Goal: Task Accomplishment & Management: Manage account settings

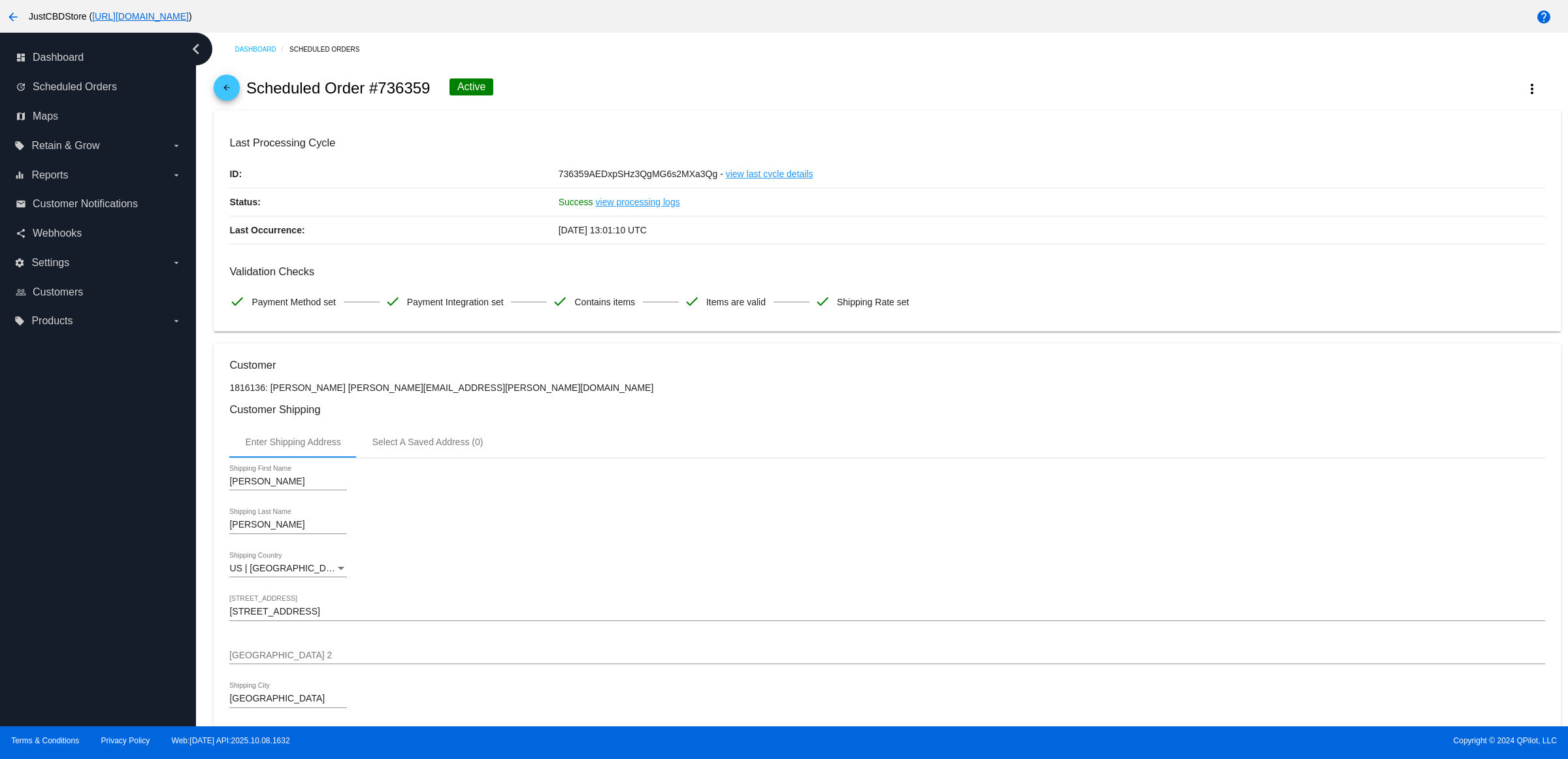
click at [235, 93] on mat-icon "arrow_back" at bounding box center [227, 91] width 15 height 15
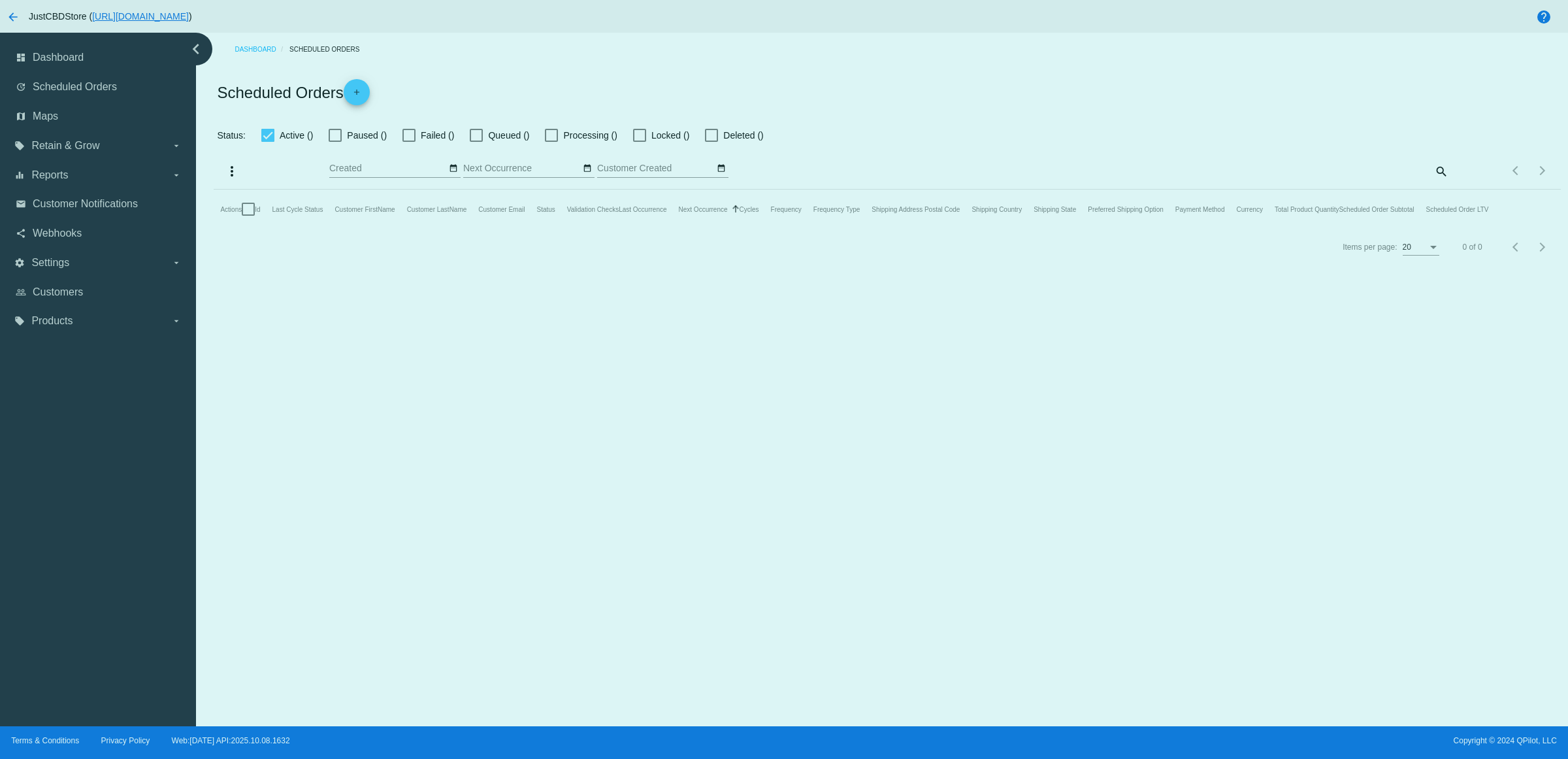
checkbox input "true"
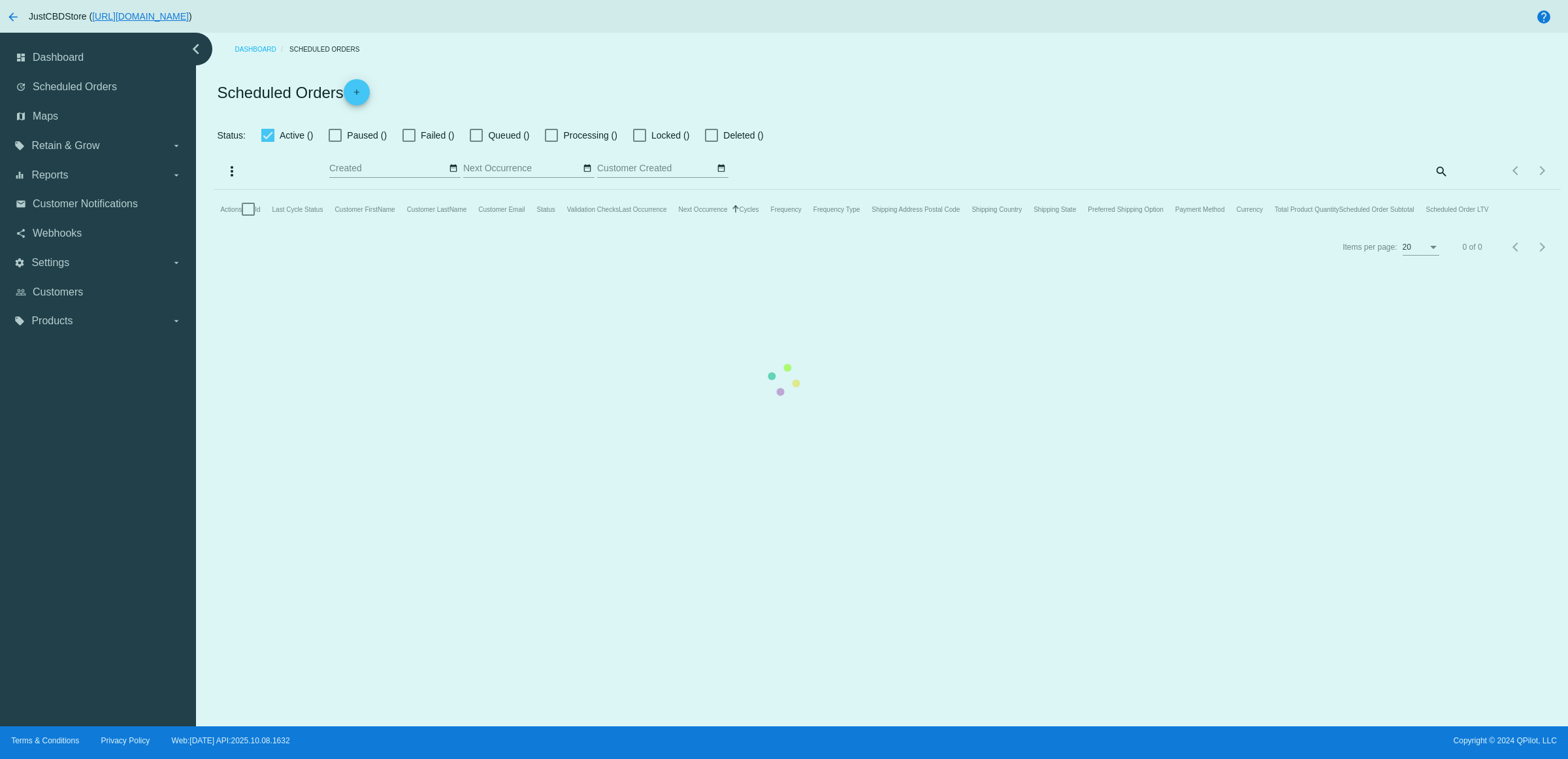
checkbox input "true"
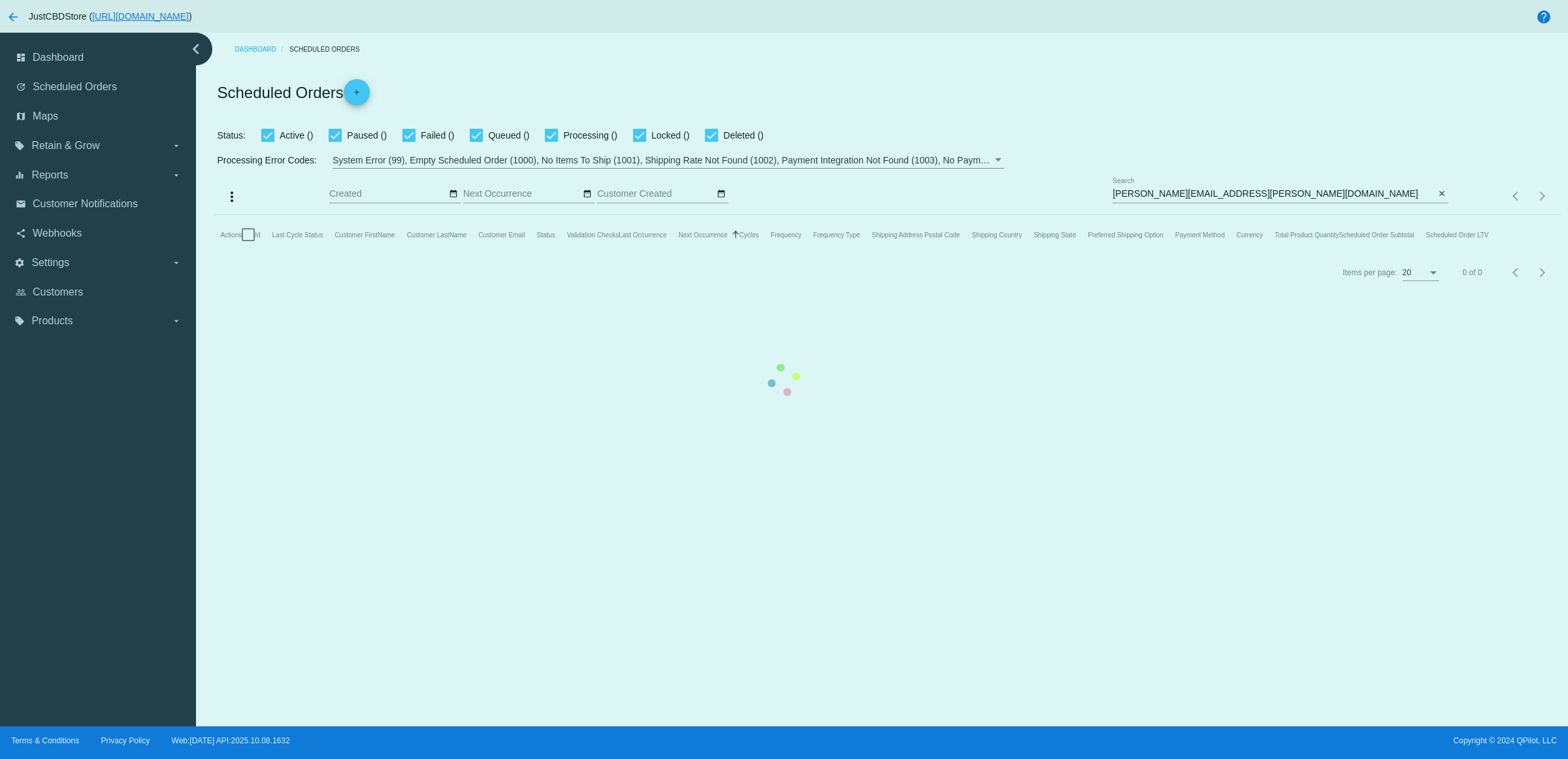
click at [1438, 215] on mat-table "Actions Id Last Cycle Status Customer FirstName Customer LastName Customer Emai…" at bounding box center [886, 235] width 1346 height 39
click at [1439, 215] on mat-table "Actions Id Last Cycle Status Customer FirstName Customer LastName Customer Emai…" at bounding box center [886, 235] width 1346 height 39
click at [1437, 215] on mat-table "Actions Id Last Cycle Status Customer FirstName Customer LastName Customer Emai…" at bounding box center [886, 235] width 1346 height 39
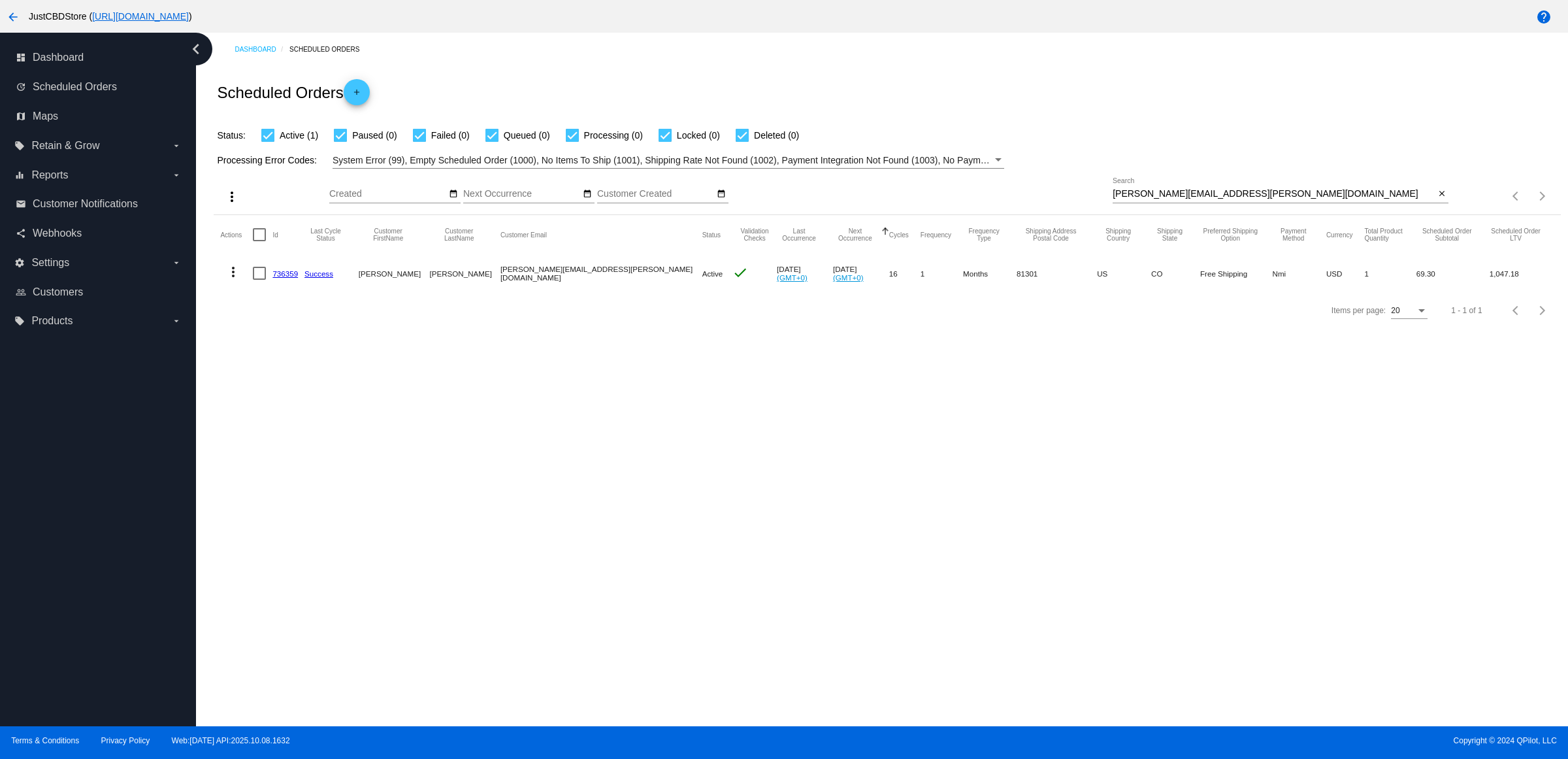
click at [1437, 200] on mat-icon "close" at bounding box center [1441, 194] width 9 height 10
click at [1437, 206] on mat-icon "search" at bounding box center [1440, 196] width 15 height 21
type input "[EMAIL_ADDRESS][DOMAIN_NAME]"
click at [234, 279] on mat-icon "more_vert" at bounding box center [233, 272] width 15 height 15
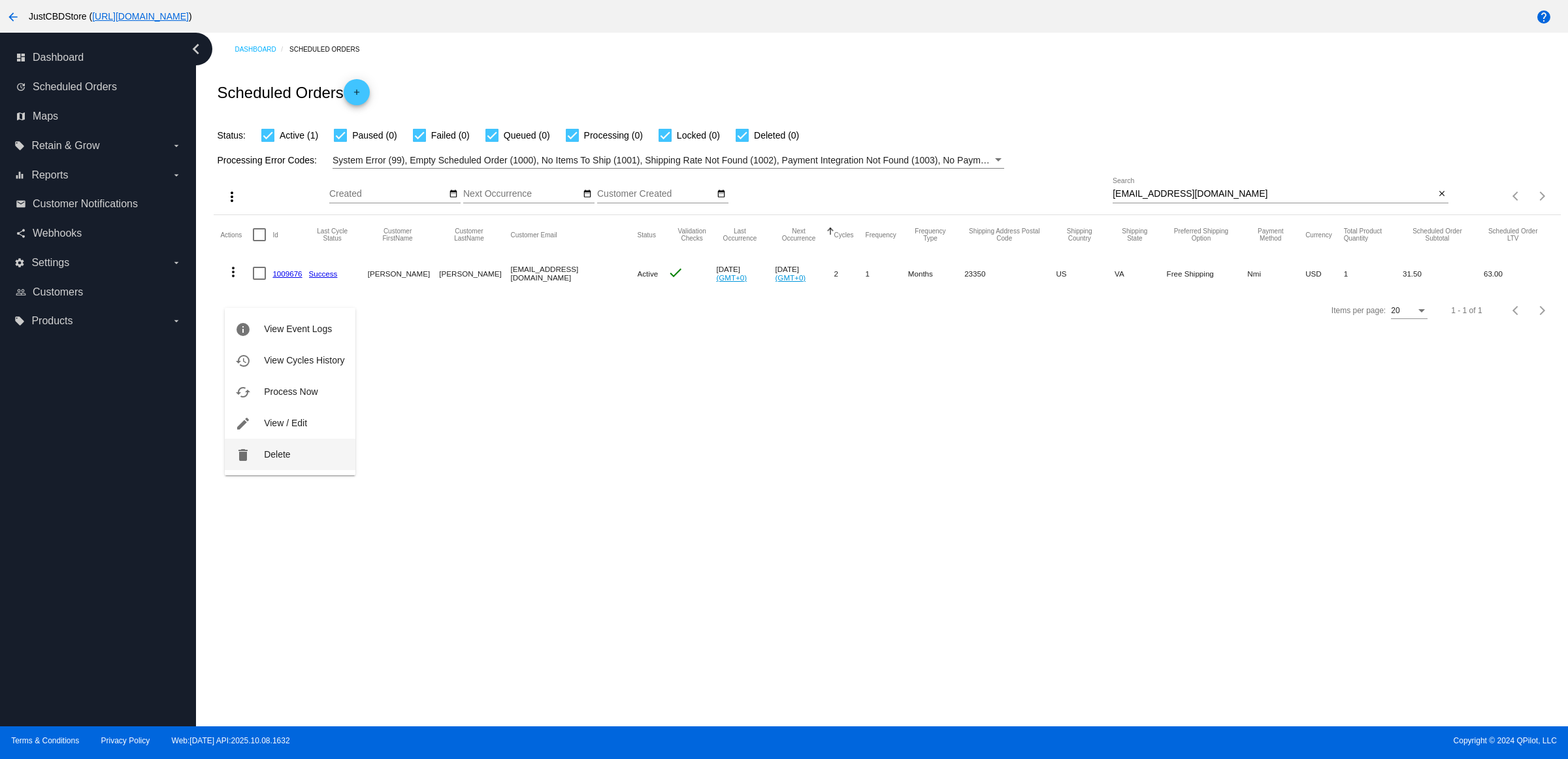
click at [274, 448] on button "delete Delete" at bounding box center [289, 454] width 130 height 32
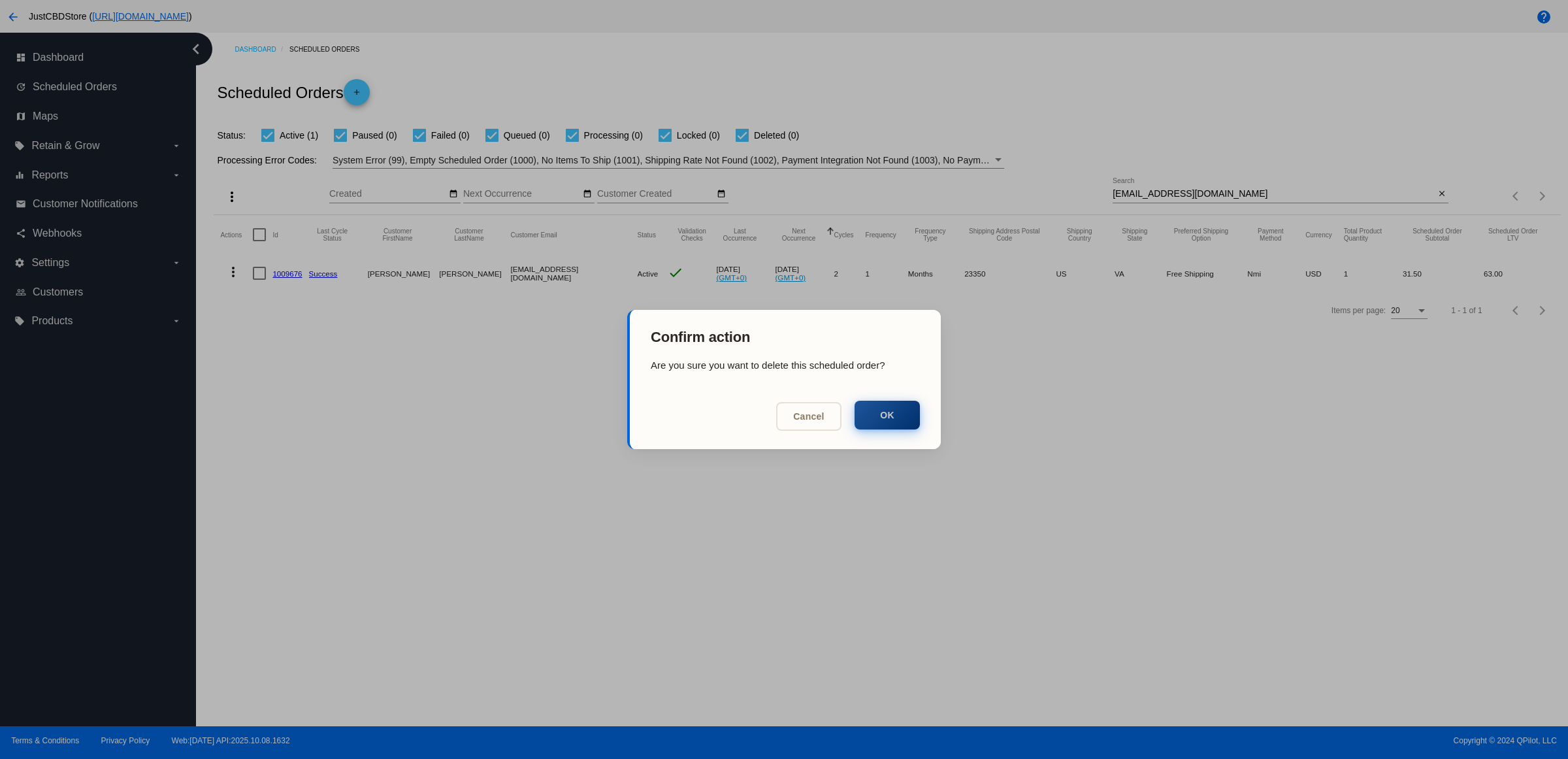
click at [871, 415] on button "OK" at bounding box center [887, 415] width 65 height 29
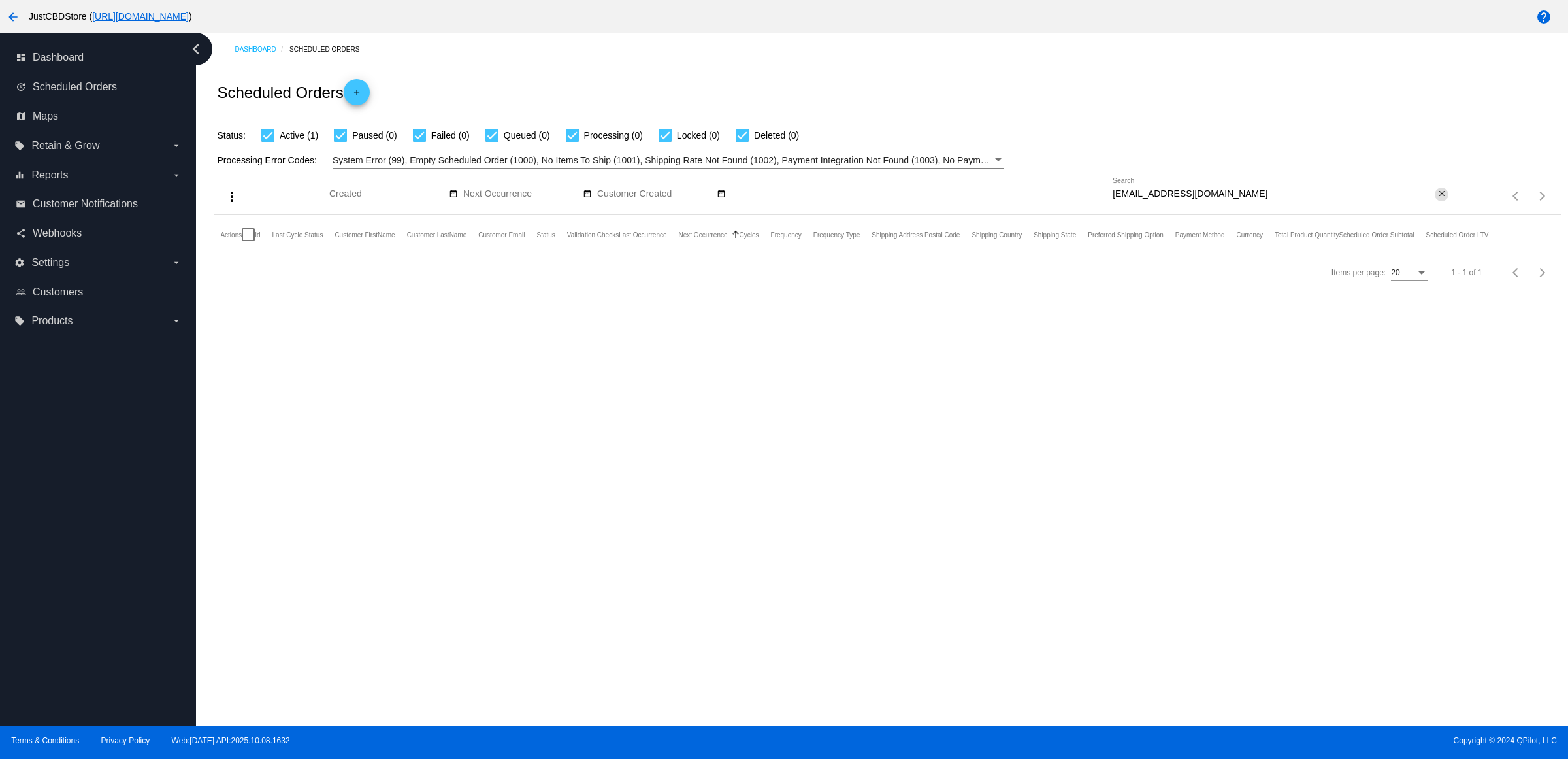
click at [1440, 200] on mat-icon "close" at bounding box center [1441, 194] width 9 height 10
click at [1440, 206] on mat-icon "search" at bounding box center [1440, 196] width 15 height 21
click at [1440, 203] on div "Search" at bounding box center [1280, 190] width 336 height 26
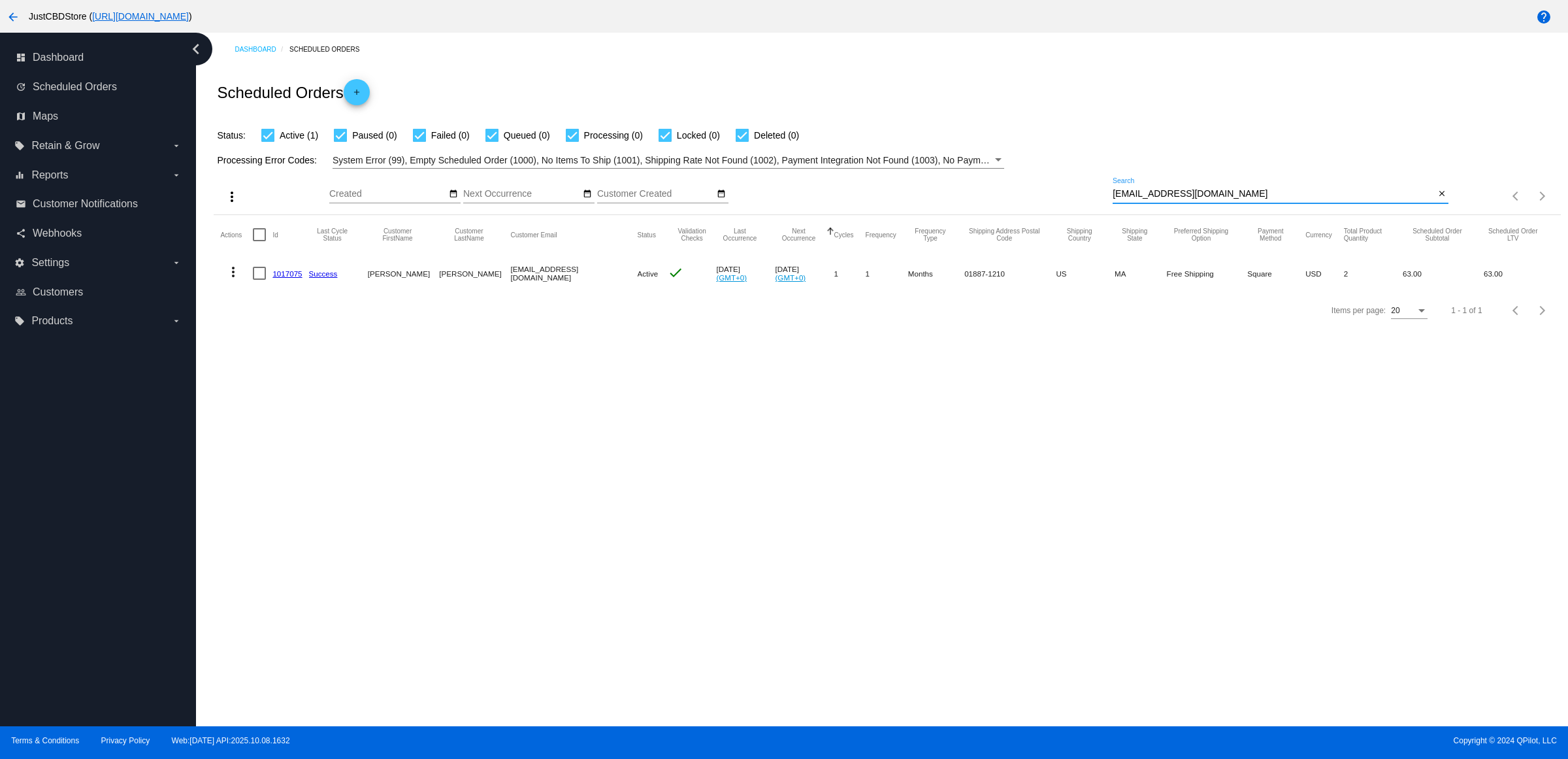
type input "[EMAIL_ADDRESS][DOMAIN_NAME]"
click at [623, 387] on div "Dashboard Scheduled Orders Scheduled Orders add Status: Active (1) Paused (0) F…" at bounding box center [882, 379] width 1372 height 693
click at [237, 279] on mat-icon "more_vert" at bounding box center [233, 272] width 15 height 15
click at [318, 442] on button "delete Delete" at bounding box center [289, 454] width 130 height 32
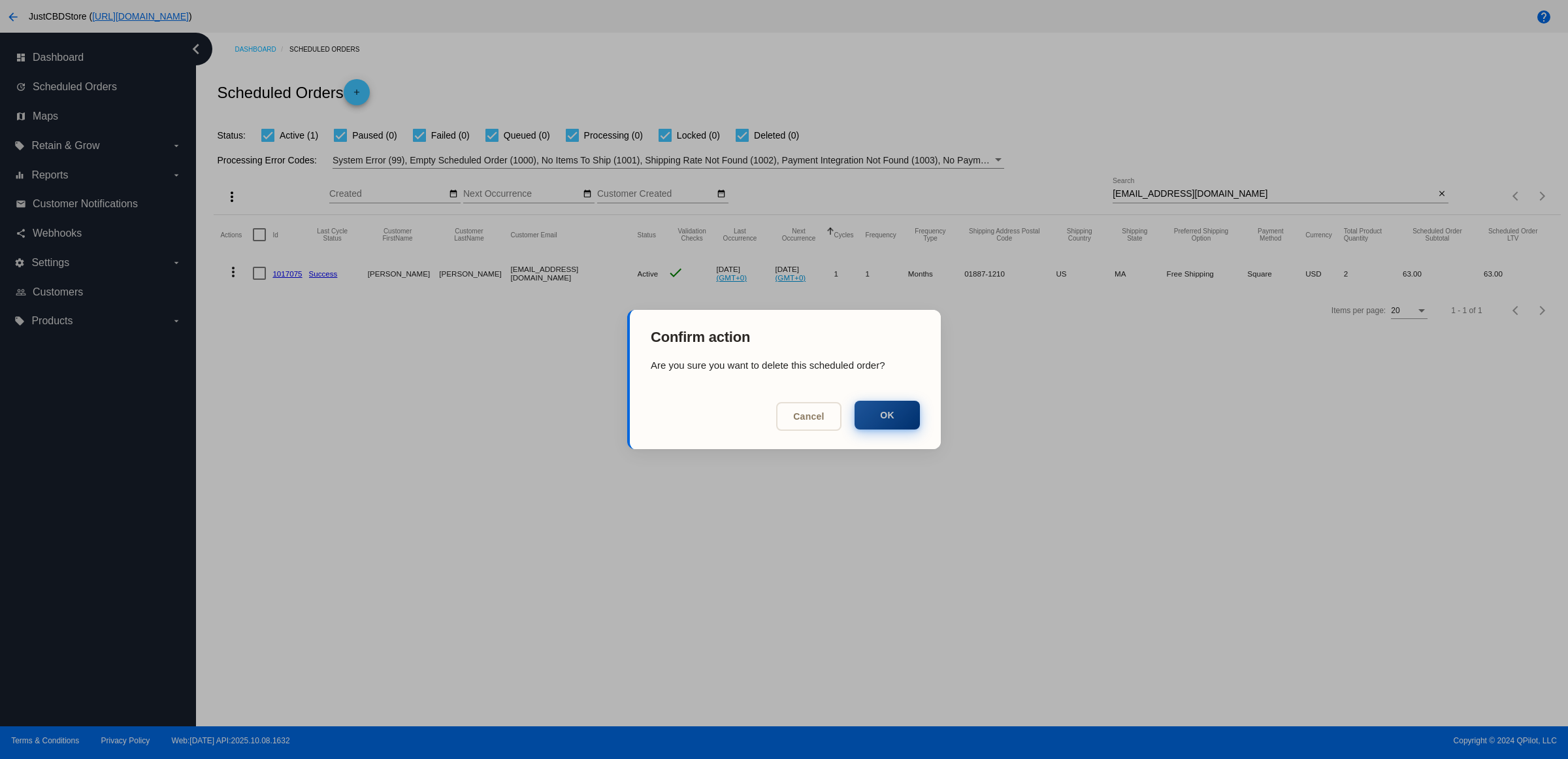
click at [873, 417] on button "OK" at bounding box center [887, 415] width 65 height 29
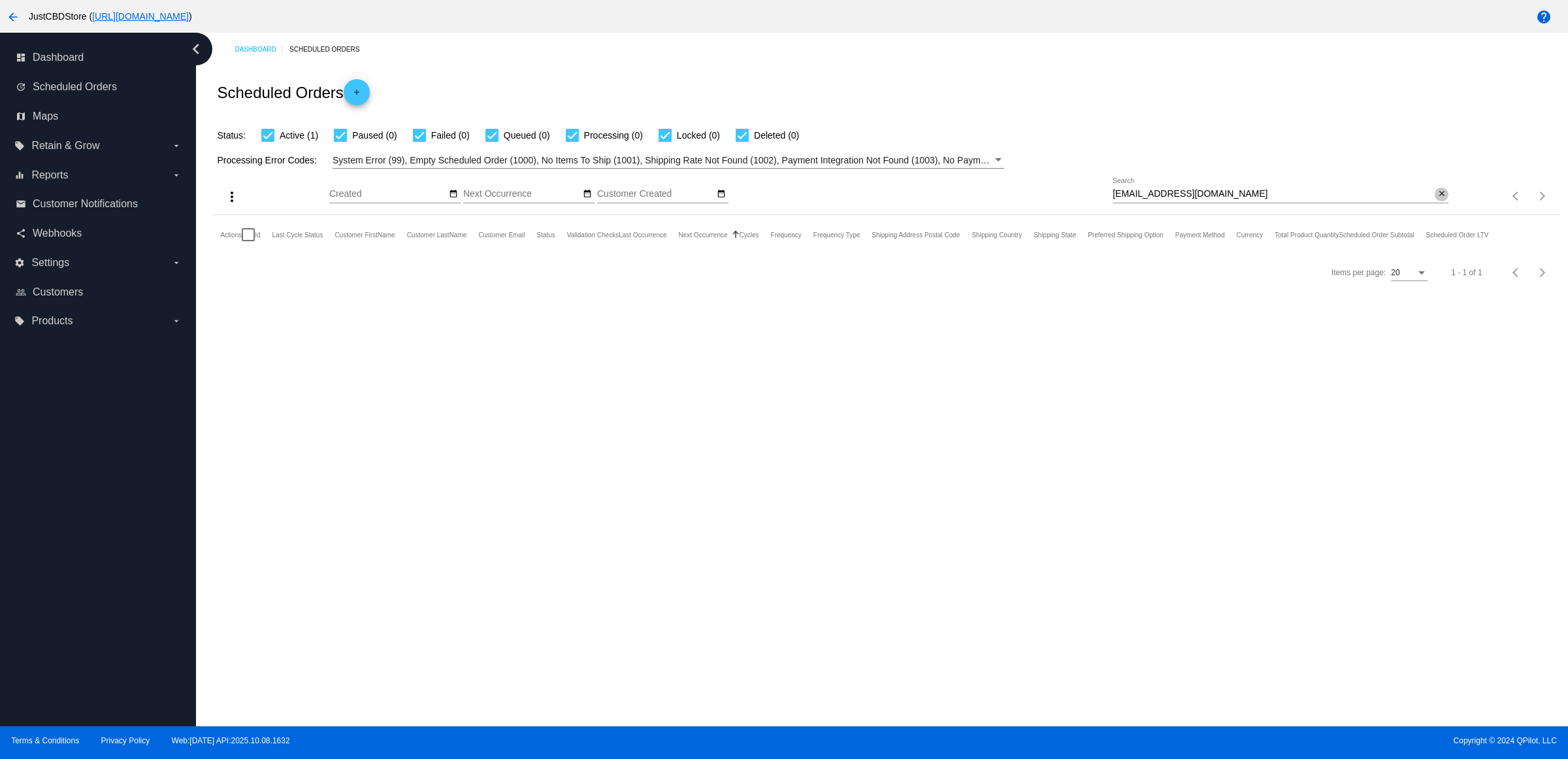
click at [1439, 200] on mat-icon "close" at bounding box center [1441, 194] width 9 height 10
click at [1439, 200] on input "Search" at bounding box center [1280, 194] width 336 height 10
paste input "[EMAIL_ADDRESS][DOMAIN_NAME]"
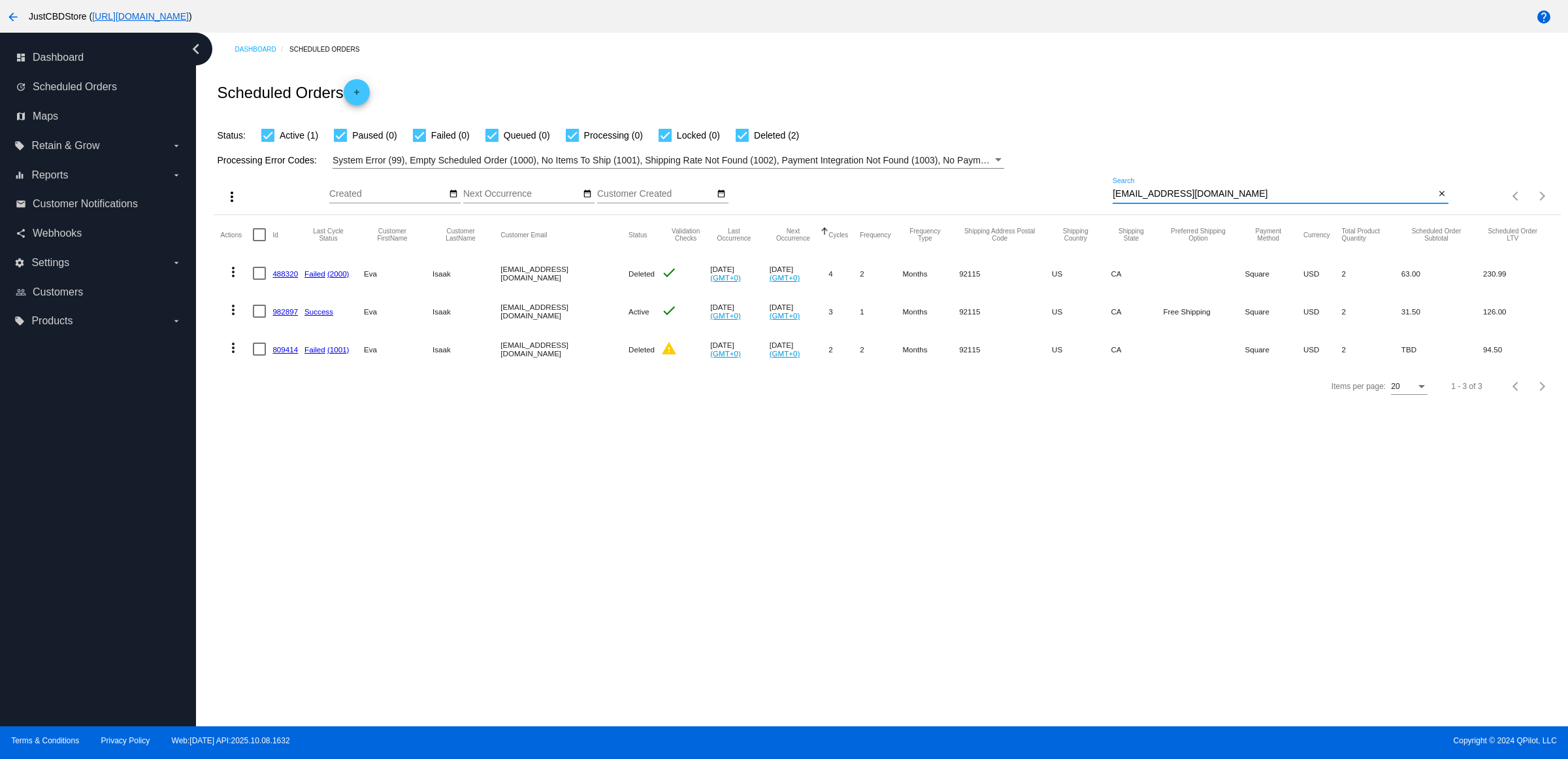
type input "[EMAIL_ADDRESS][DOMAIN_NAME]"
click at [232, 318] on mat-icon "more_vert" at bounding box center [233, 309] width 15 height 15
click at [290, 486] on button "delete Delete" at bounding box center [289, 492] width 130 height 32
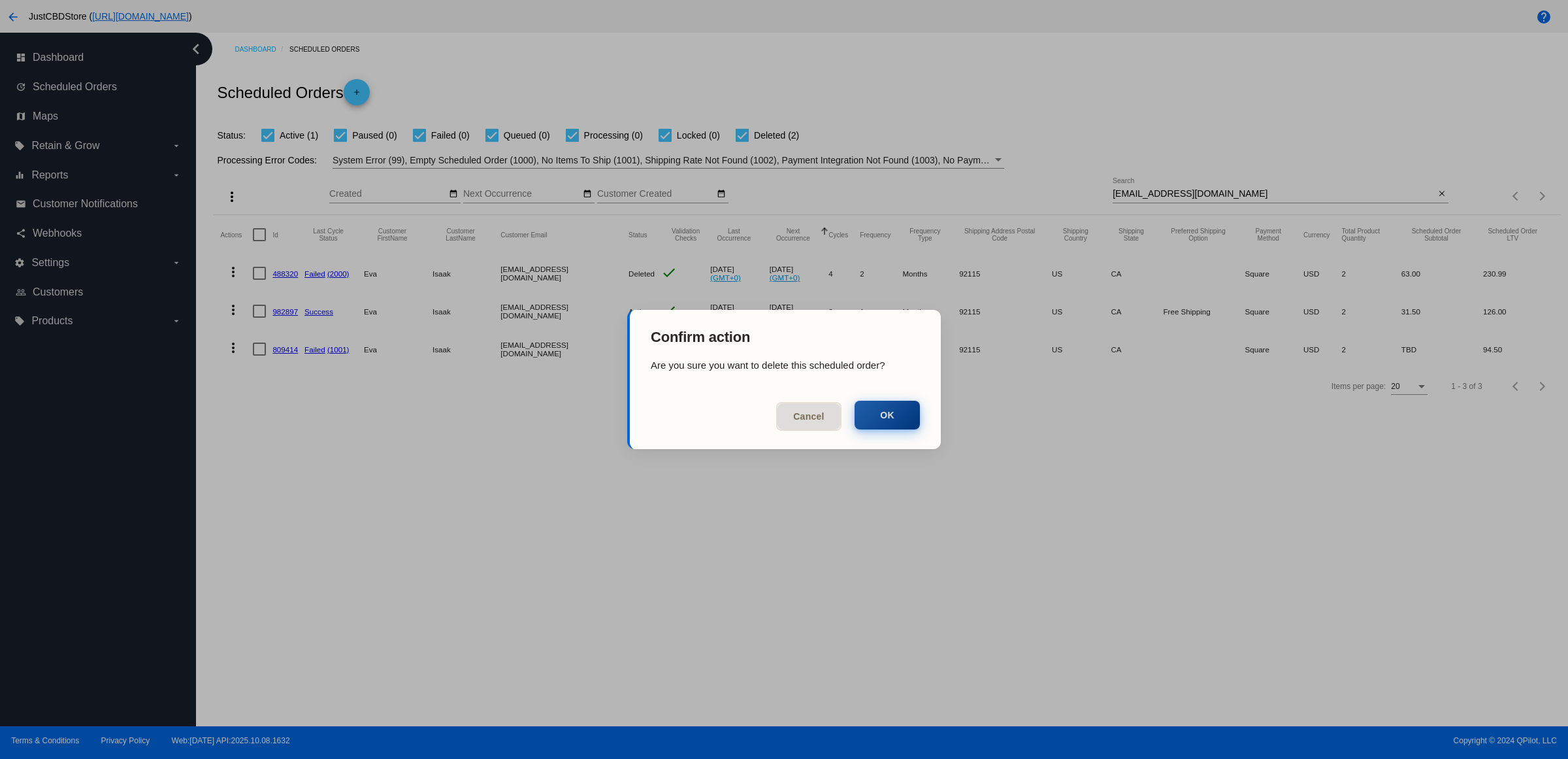
click at [899, 415] on button "OK" at bounding box center [887, 415] width 65 height 29
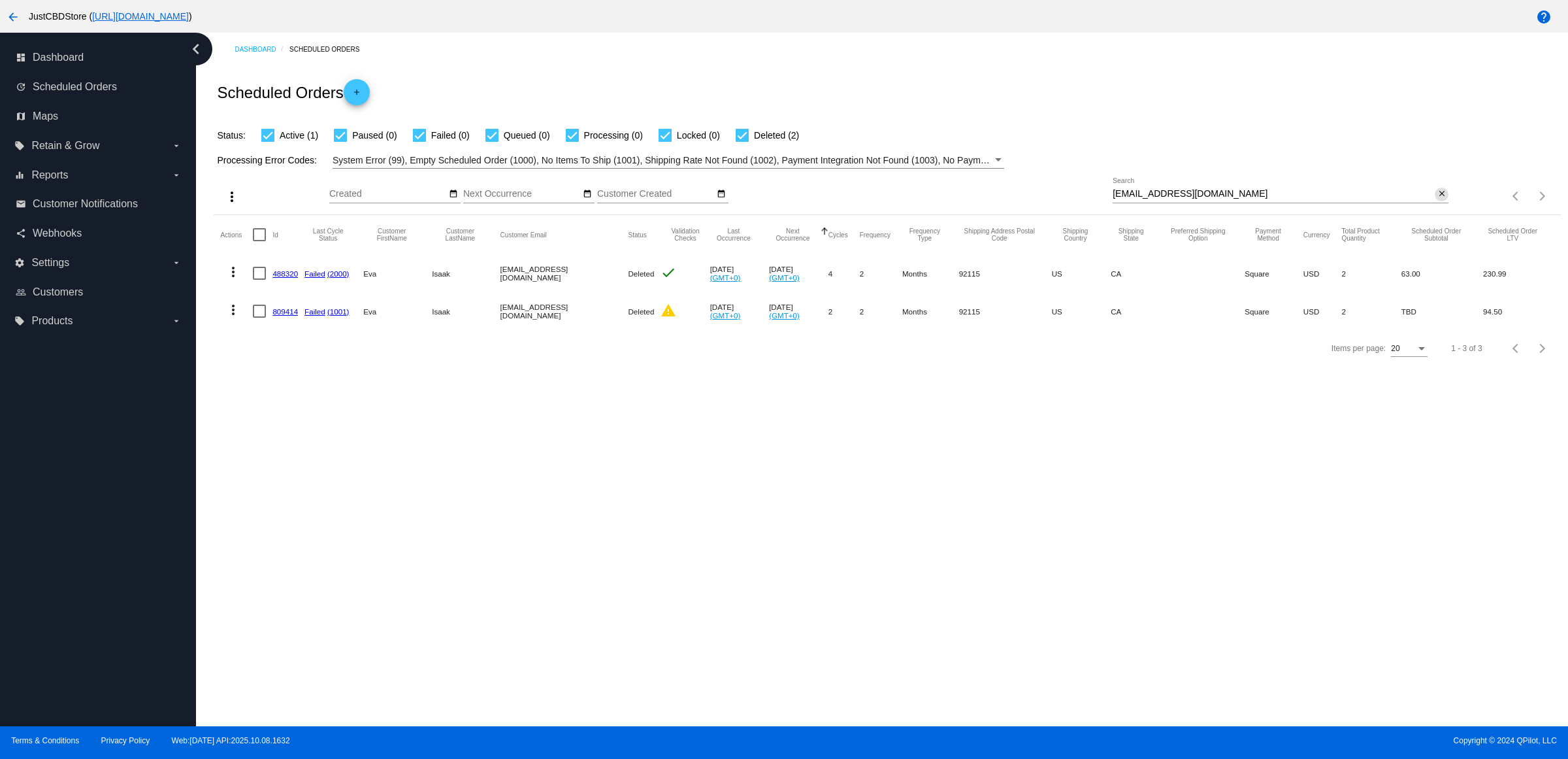
click at [1438, 200] on mat-icon "close" at bounding box center [1441, 194] width 9 height 10
click at [1438, 200] on input "Search" at bounding box center [1280, 194] width 336 height 10
paste input "[EMAIL_ADDRESS][DOMAIN_NAME]"
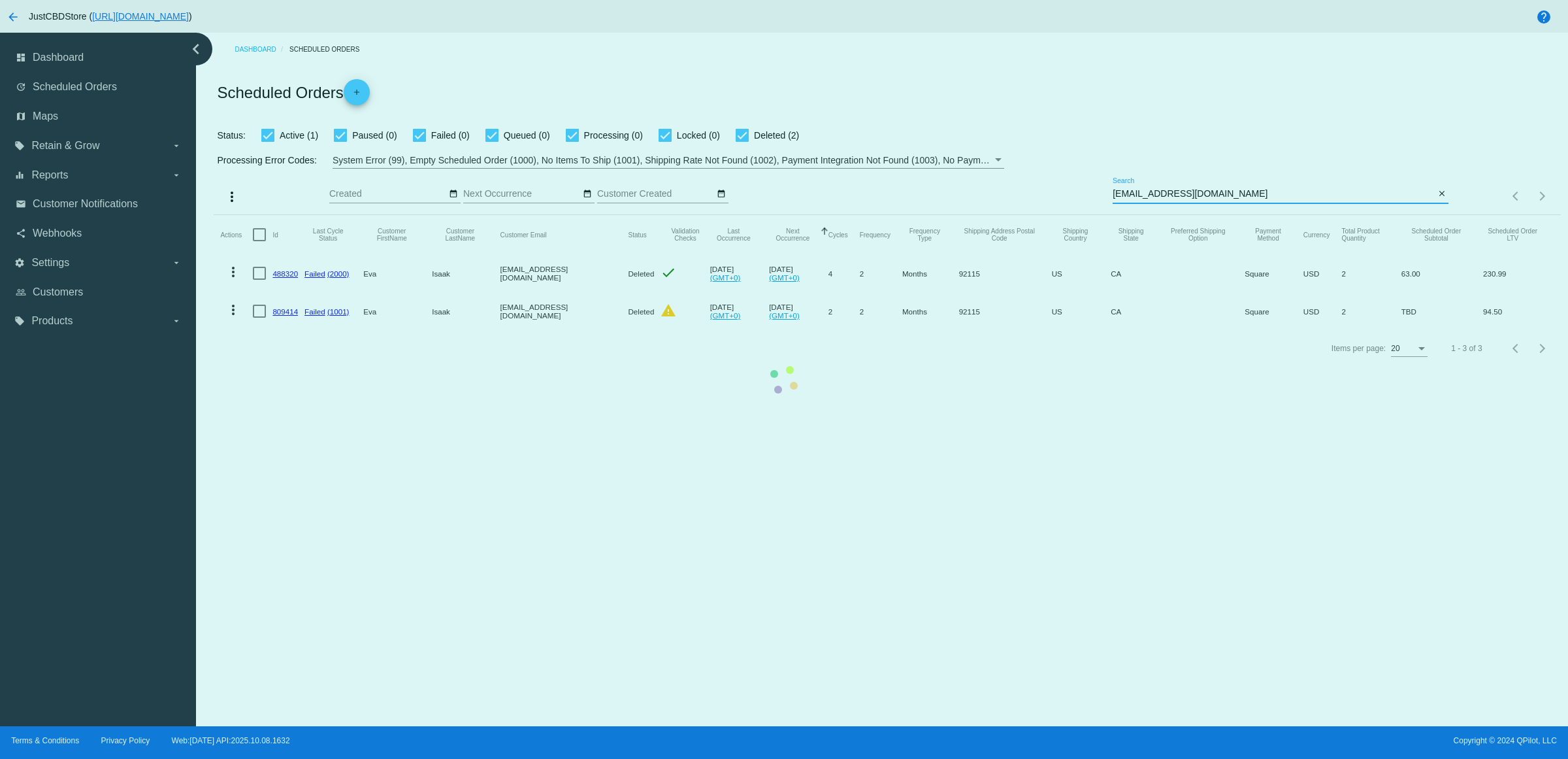
type input "[EMAIL_ADDRESS][DOMAIN_NAME]"
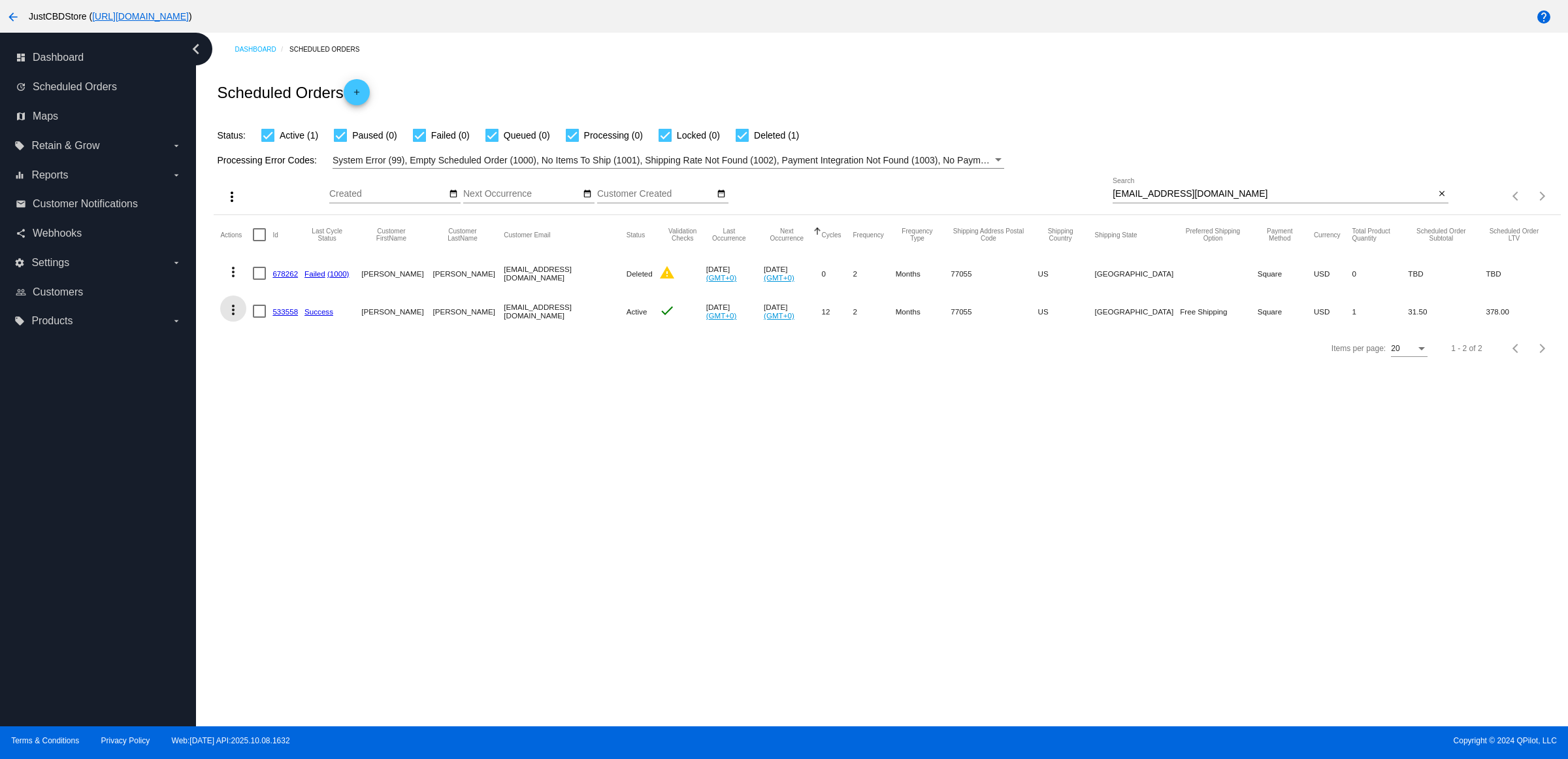
click at [230, 318] on mat-icon "more_vert" at bounding box center [233, 309] width 15 height 15
click at [301, 494] on button "delete Delete" at bounding box center [289, 492] width 130 height 32
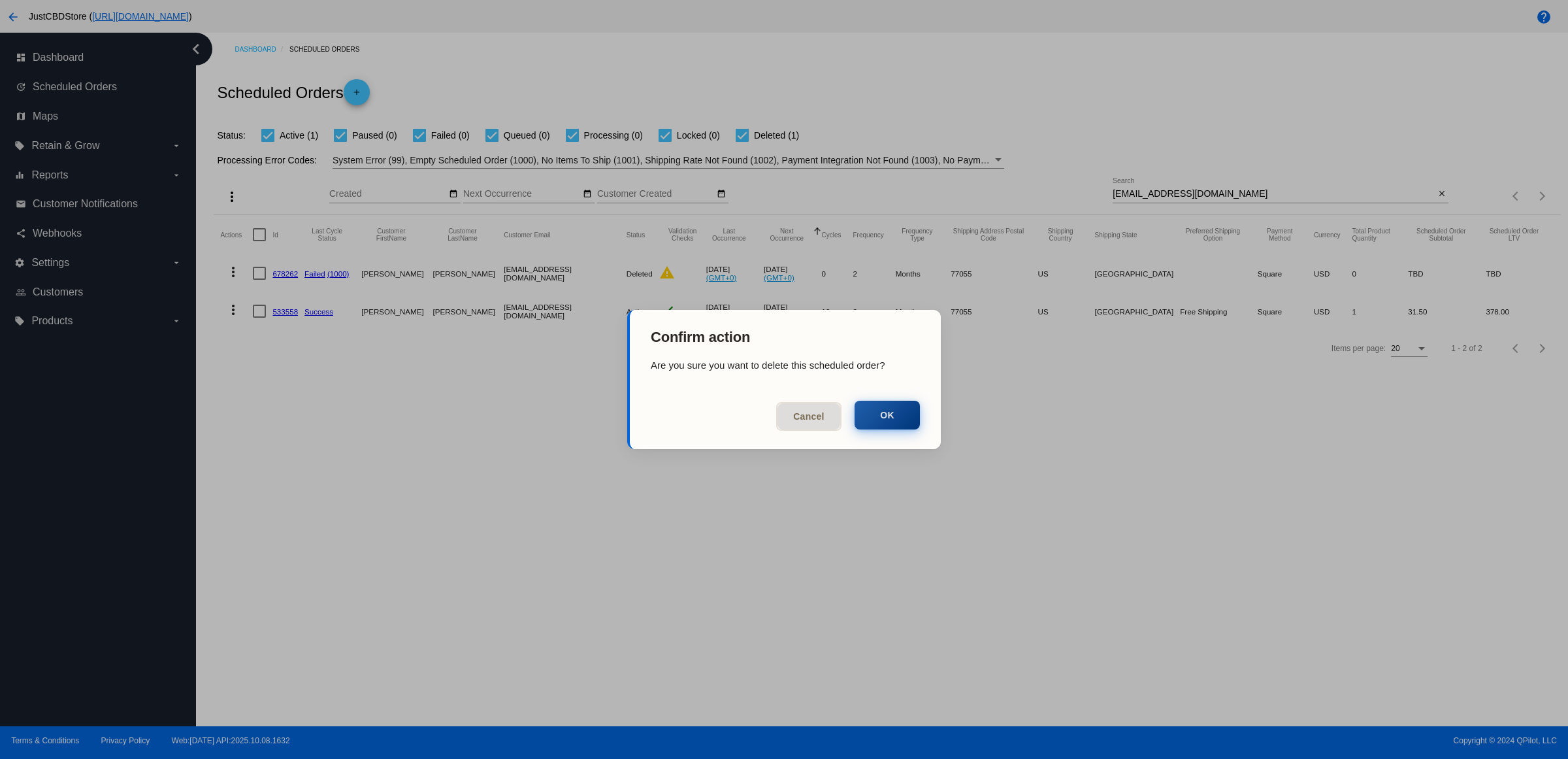
click at [879, 420] on button "OK" at bounding box center [887, 415] width 65 height 29
